Goal: Task Accomplishment & Management: Use online tool/utility

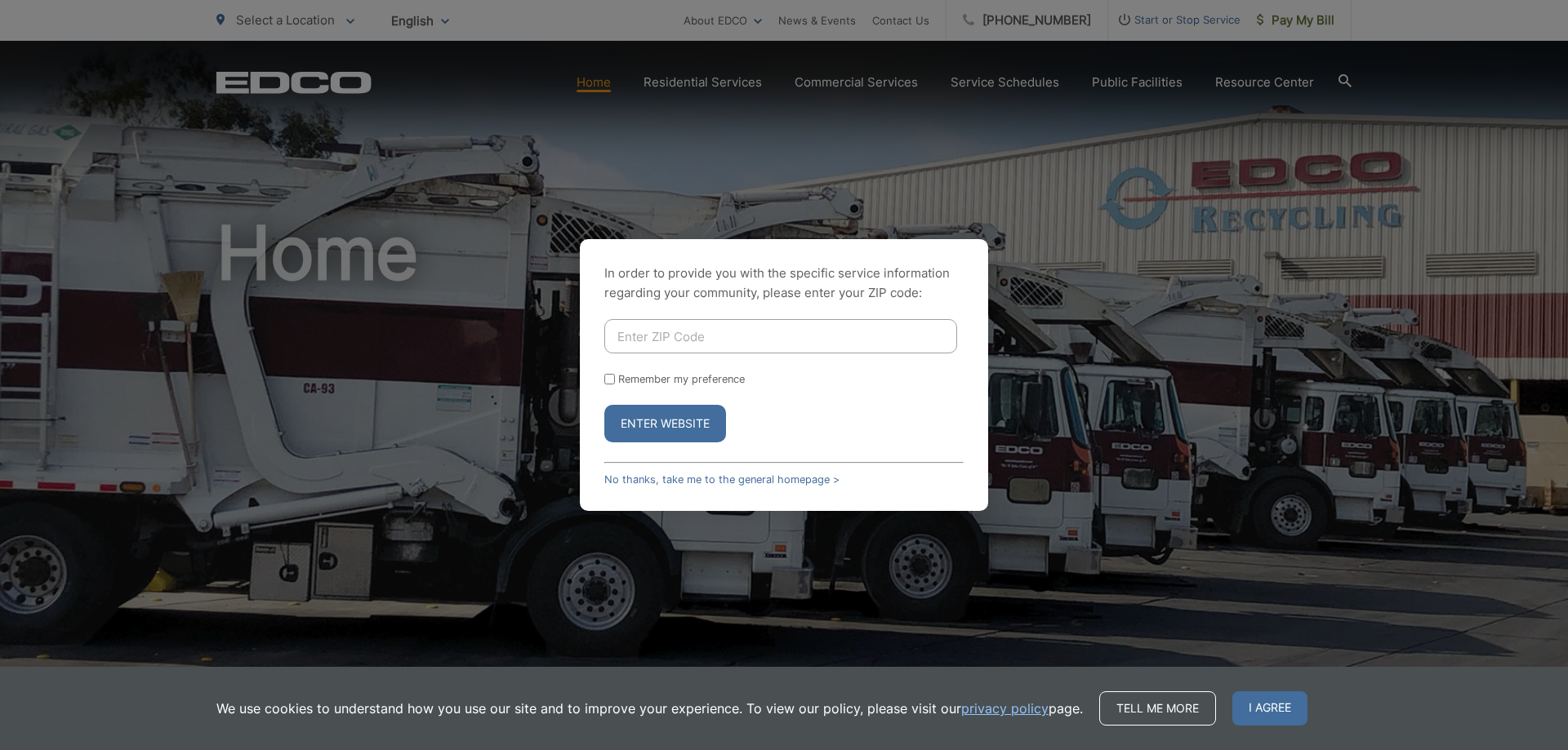
click at [669, 325] on input "Enter ZIP Code" at bounding box center [780, 336] width 353 height 34
type input "92078"
click at [680, 425] on button "Enter Website" at bounding box center [664, 423] width 121 height 38
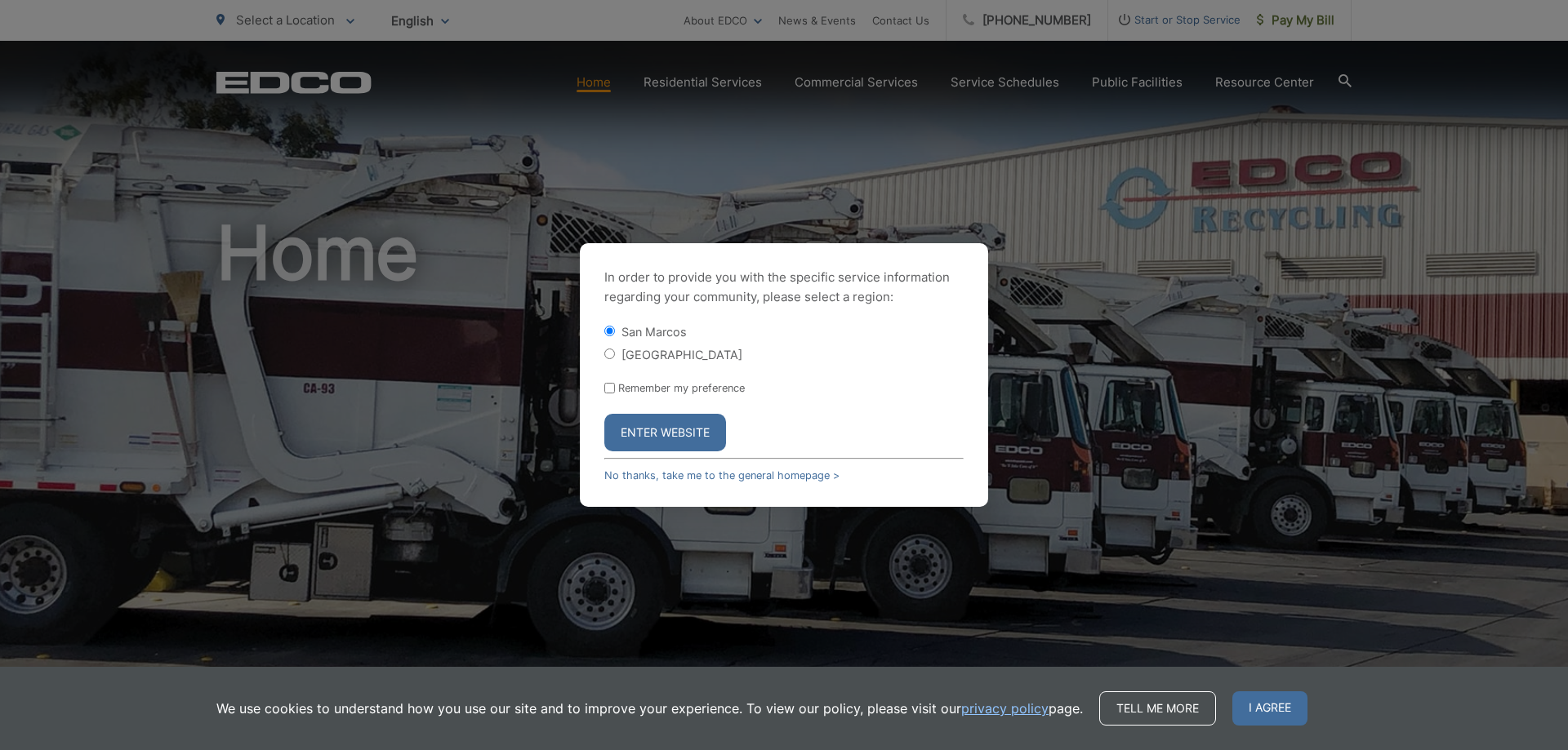
click at [676, 427] on button "Enter Website" at bounding box center [664, 433] width 121 height 38
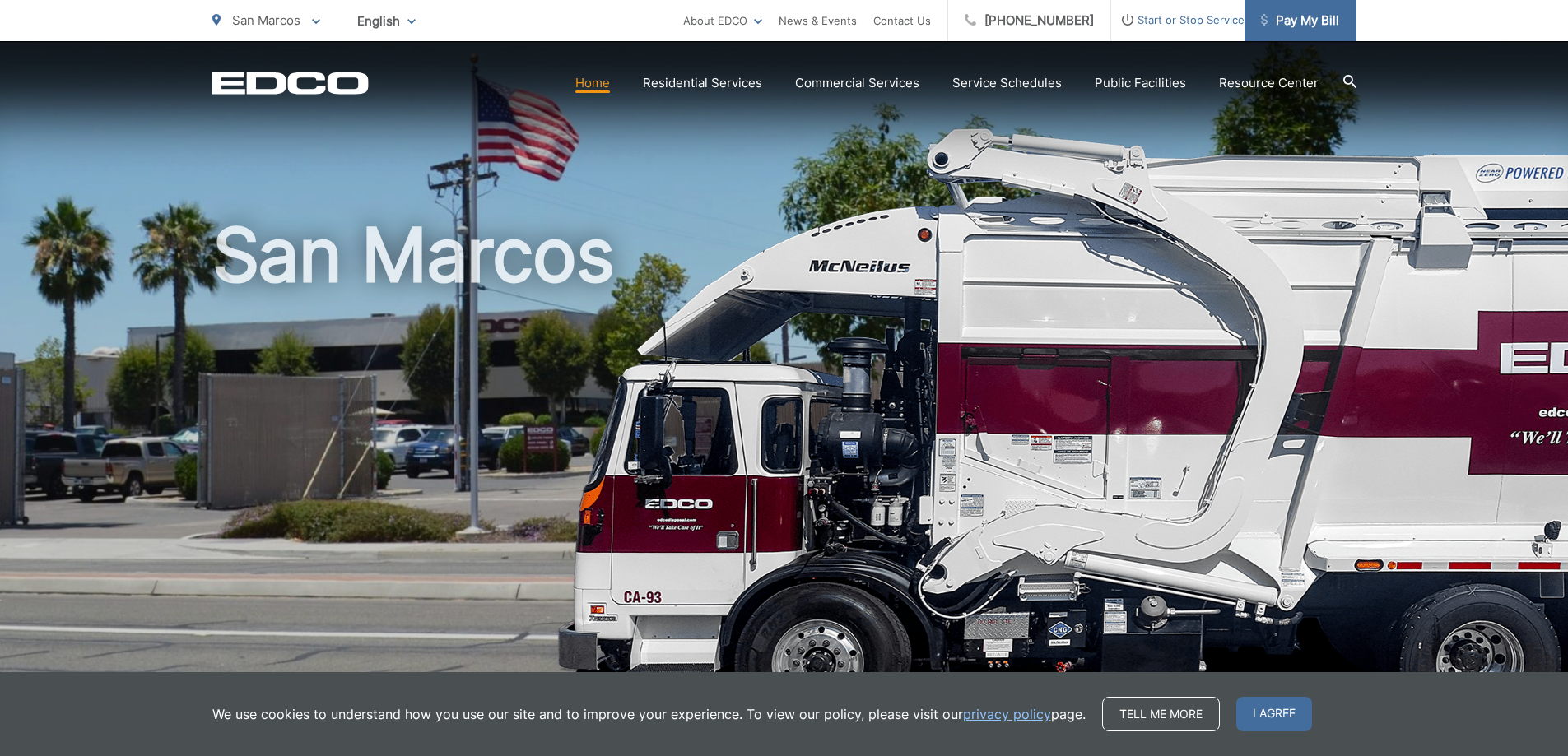
click at [1299, 26] on span "Pay My Bill" at bounding box center [1300, 20] width 78 height 20
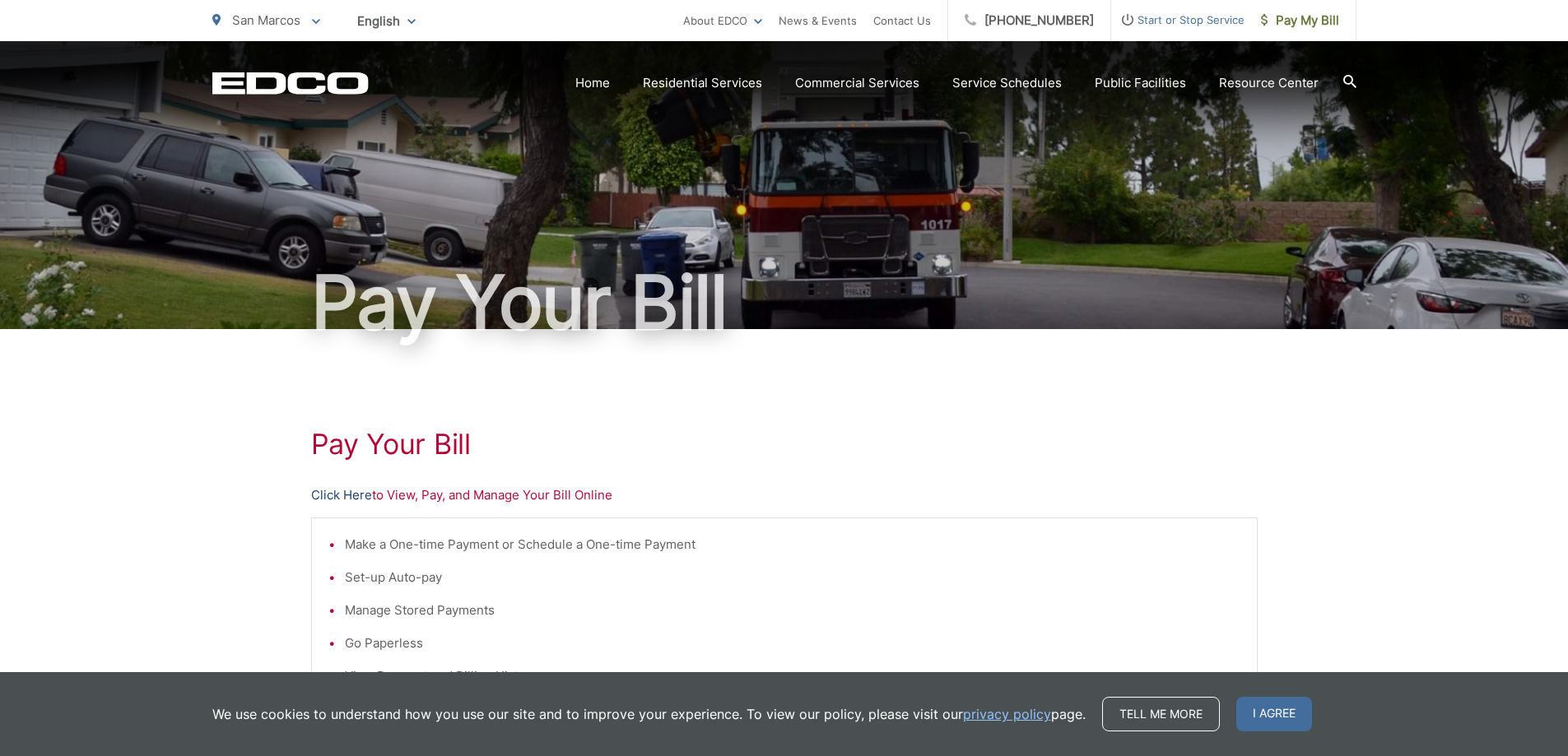
click at [354, 500] on link "Click Here" at bounding box center [341, 495] width 61 height 20
